Goal: Feedback & Contribution: Submit feedback/report problem

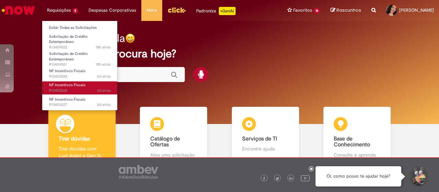
click at [73, 87] on span "NF Incentivos Fiscais" at bounding box center [67, 84] width 36 height 5
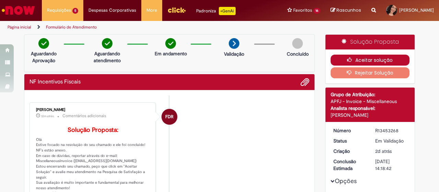
click at [363, 61] on button "Aceitar solução" at bounding box center [370, 60] width 79 height 11
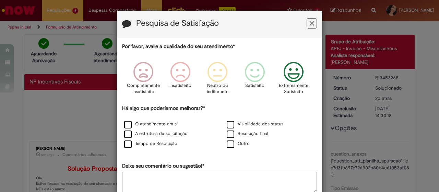
click at [296, 74] on icon "Feedback" at bounding box center [294, 72] width 26 height 21
click at [162, 120] on div "O atendimento em si" at bounding box center [168, 124] width 101 height 9
click at [162, 123] on label "O atendimento em si" at bounding box center [150, 124] width 53 height 7
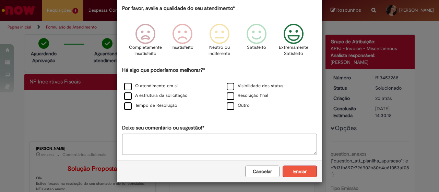
click at [300, 168] on button "Enviar" at bounding box center [300, 171] width 34 height 12
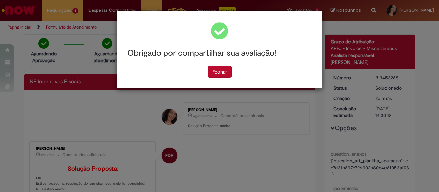
scroll to position [0, 0]
click at [221, 68] on button "Fechar" at bounding box center [220, 72] width 24 height 12
